Goal: Book appointment/travel/reservation

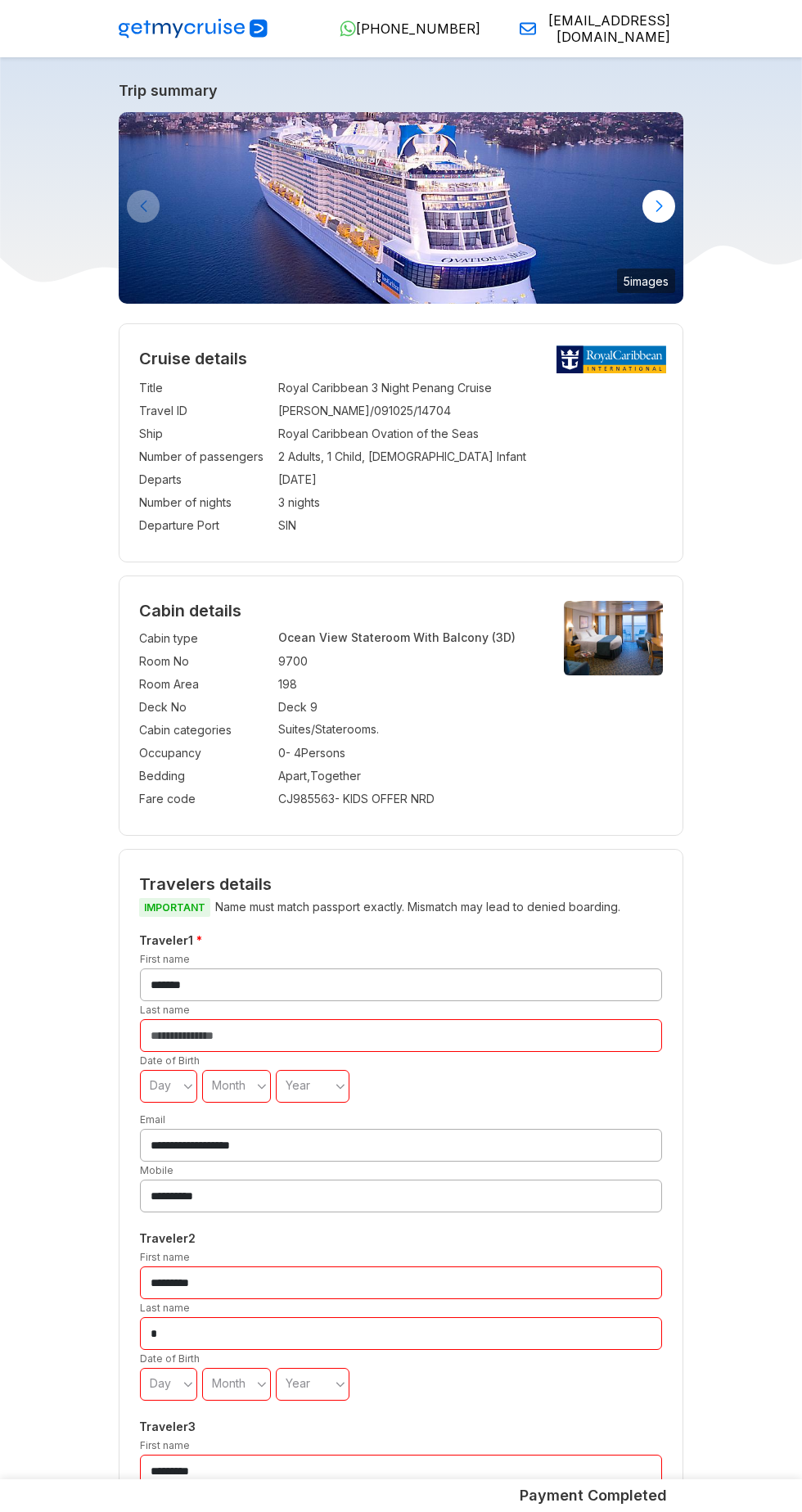
select select "**"
select select "*"
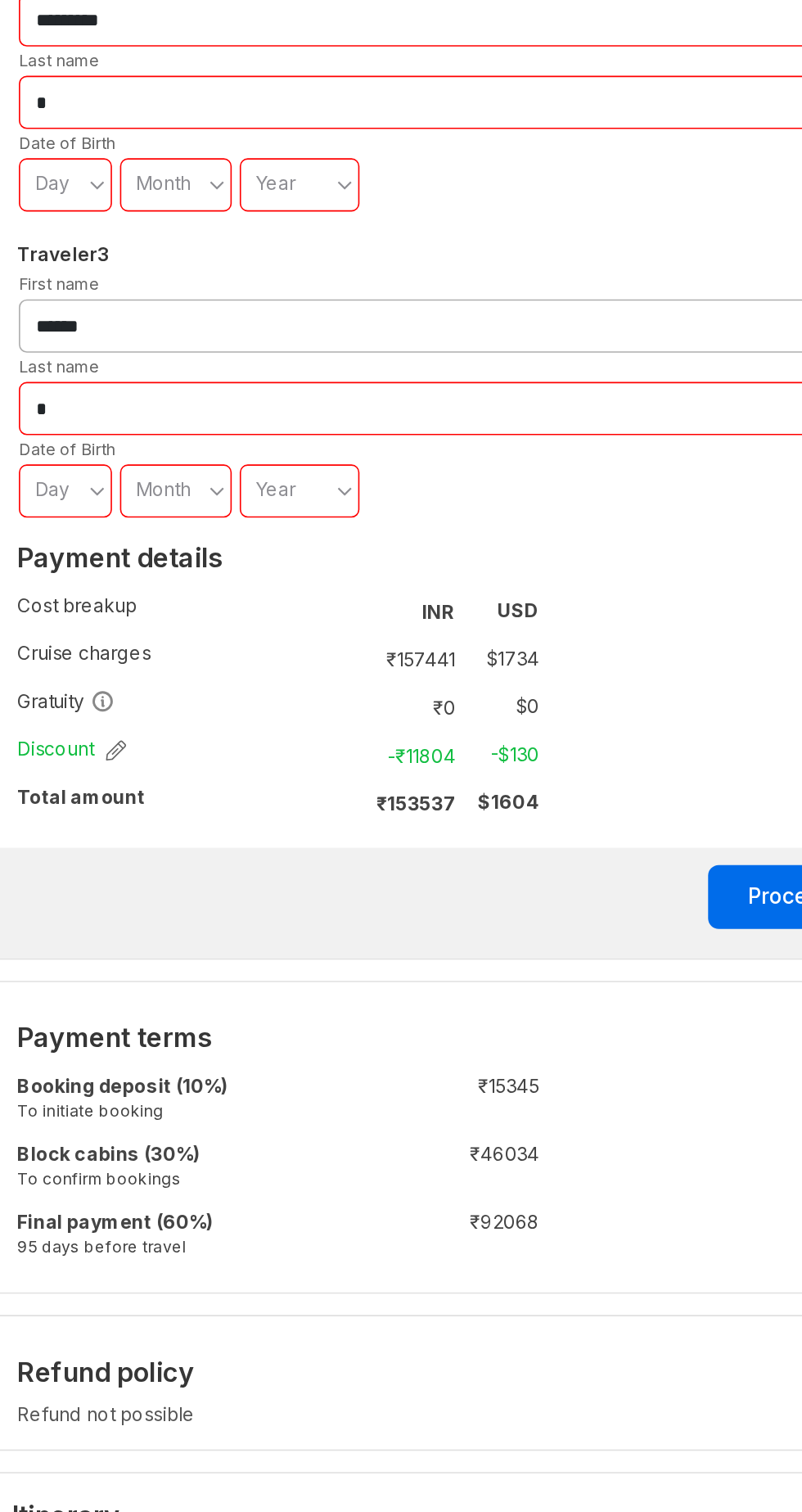
scroll to position [488, 0]
